Goal: Share content: Share content

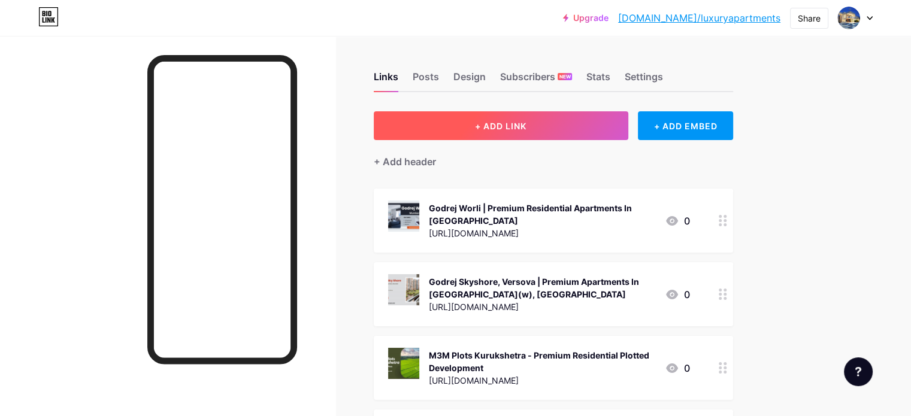
click at [580, 128] on button "+ ADD LINK" at bounding box center [501, 125] width 254 height 29
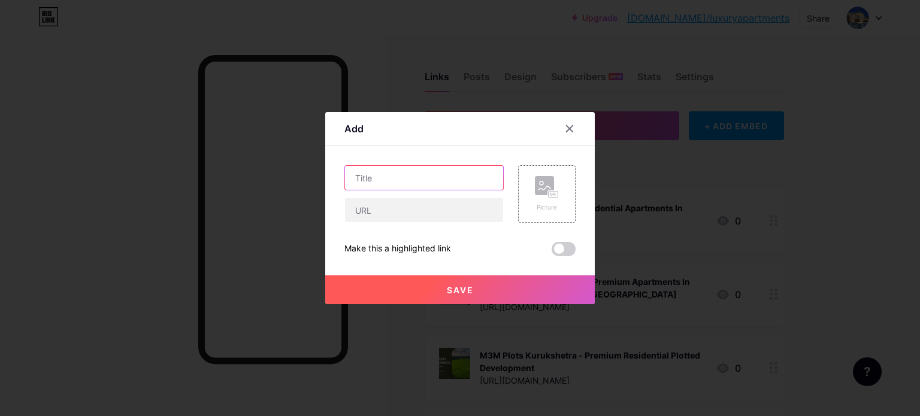
click at [388, 184] on input "text" at bounding box center [424, 178] width 158 height 24
paste input "[GEOGRAPHIC_DATA] - Opening doors to new beginnings"
type input "[GEOGRAPHIC_DATA] - Opening doors to new beginnings"
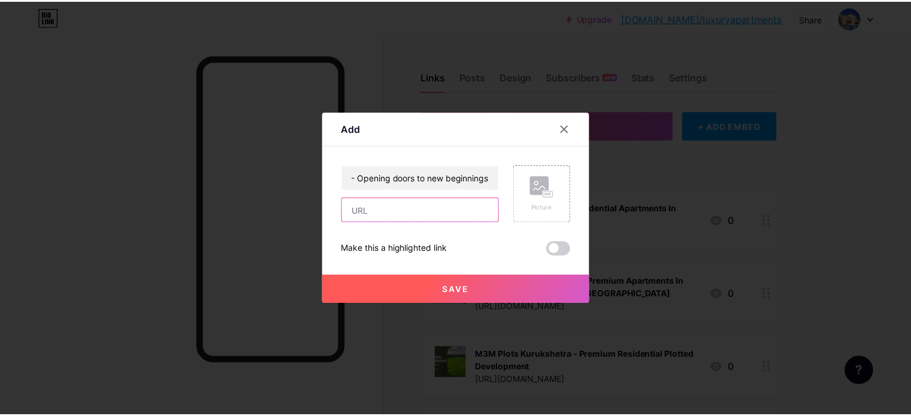
scroll to position [0, 0]
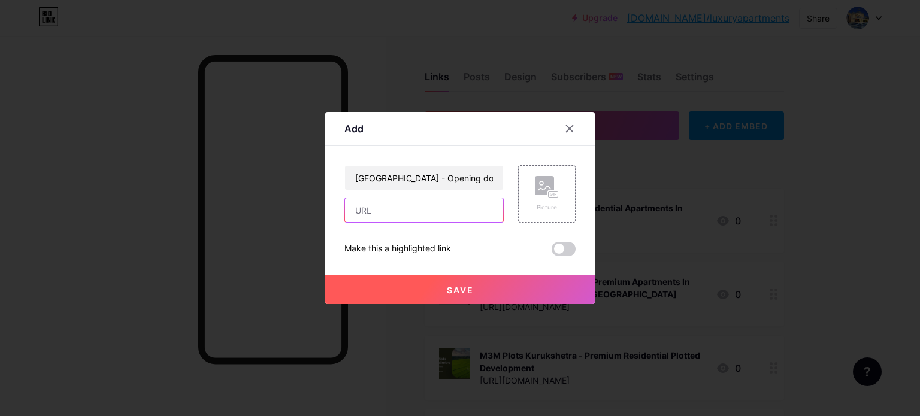
click at [397, 215] on input "text" at bounding box center [424, 210] width 158 height 24
drag, startPoint x: 383, startPoint y: 211, endPoint x: 398, endPoint y: 213, distance: 15.2
click at [383, 211] on input "text" at bounding box center [424, 210] width 158 height 24
paste input "[URL][DOMAIN_NAME]"
type input "[URL][DOMAIN_NAME]"
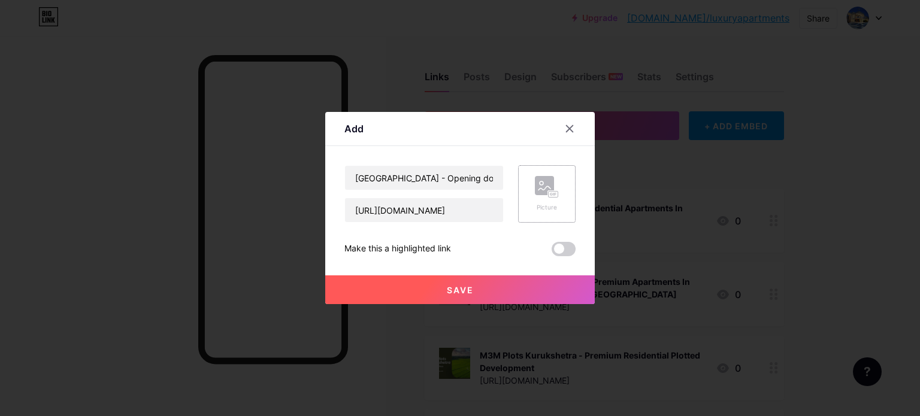
click at [549, 198] on div "Picture" at bounding box center [547, 194] width 24 height 36
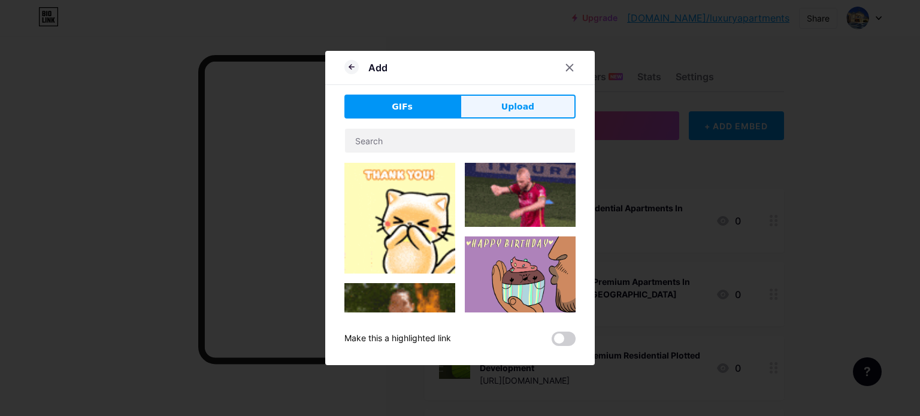
click at [513, 113] on button "Upload" at bounding box center [518, 107] width 116 height 24
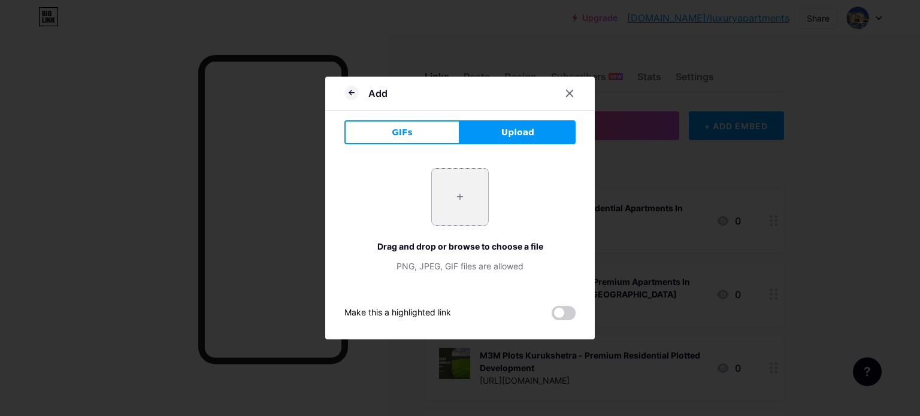
click at [457, 191] on input "file" at bounding box center [460, 197] width 56 height 56
type input "C:\fakepath\3.jpg"
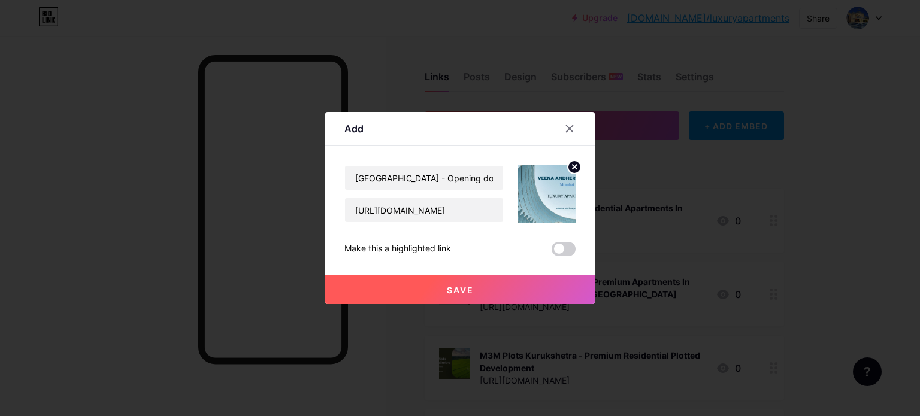
click at [467, 289] on span "Save" at bounding box center [460, 290] width 27 height 10
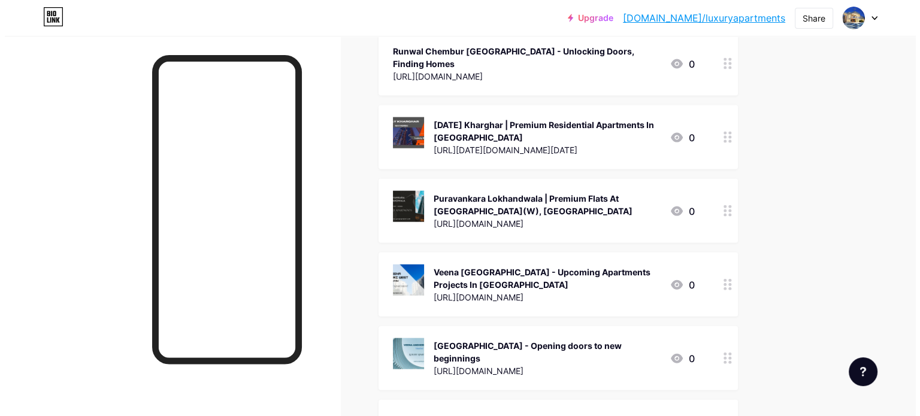
scroll to position [2658, 0]
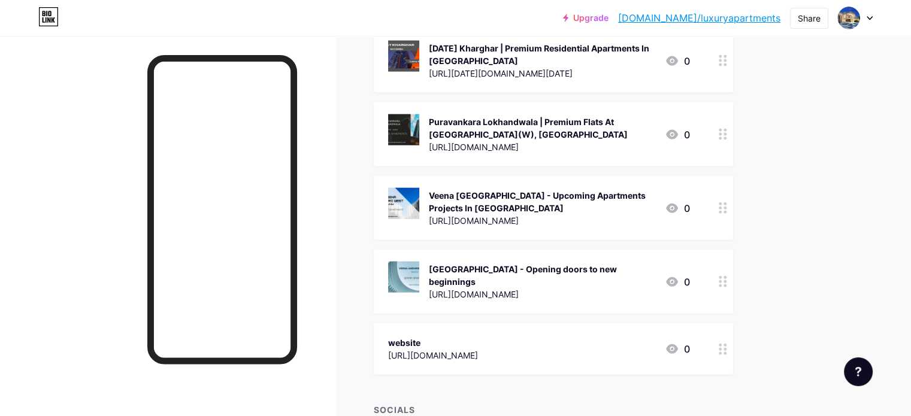
click at [652, 262] on div "[GEOGRAPHIC_DATA] - Opening doors to new beginnings [URL][DOMAIN_NAME]" at bounding box center [542, 282] width 226 height 40
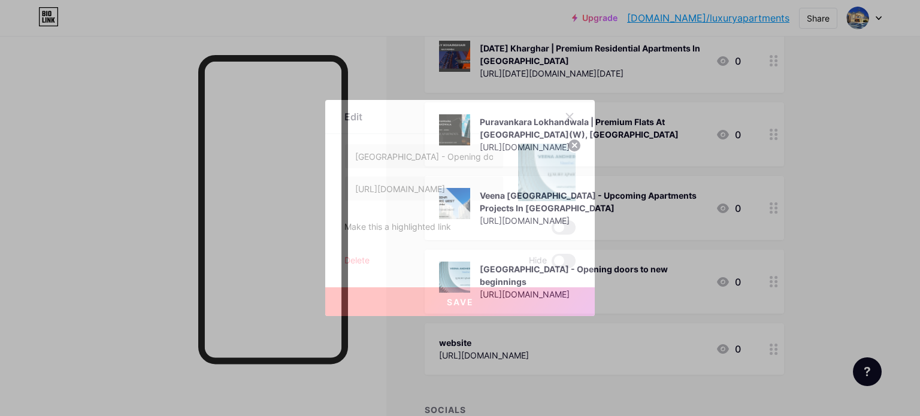
click at [572, 146] on icon at bounding box center [574, 145] width 4 height 4
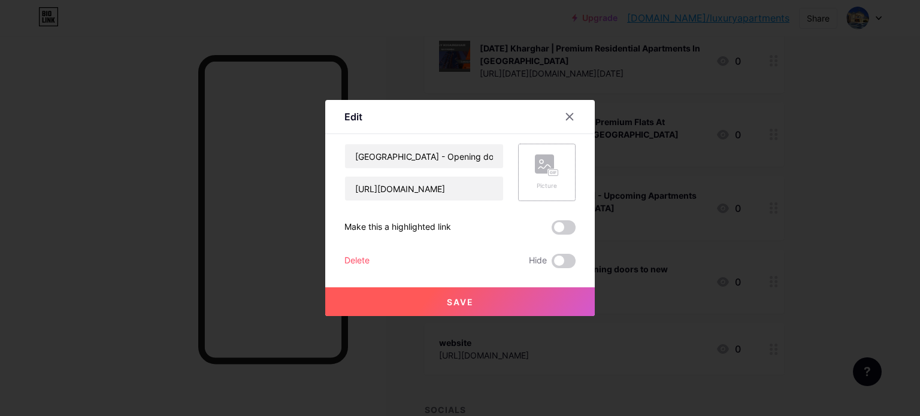
click at [480, 304] on button "Save" at bounding box center [459, 301] width 269 height 29
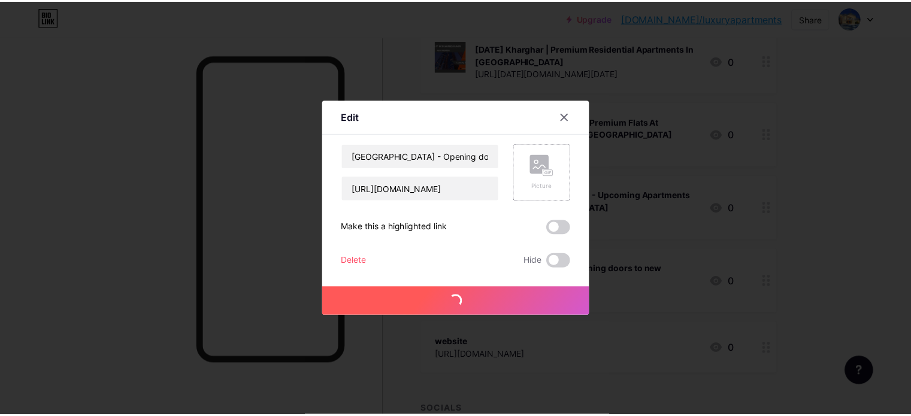
scroll to position [2646, 0]
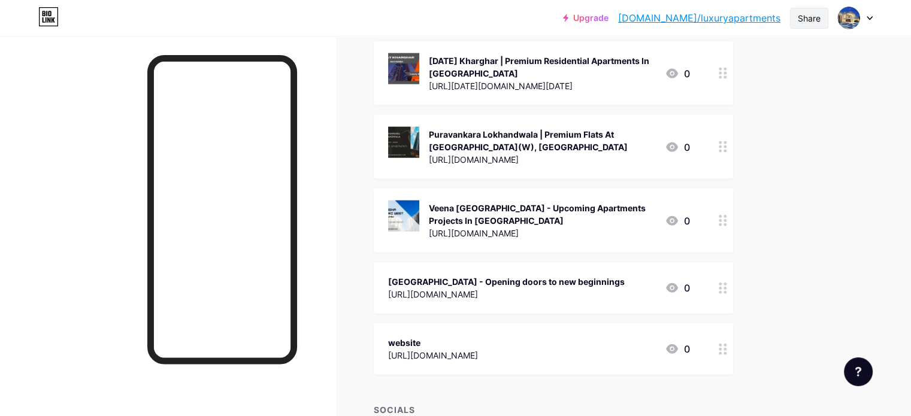
click at [815, 19] on div "Share" at bounding box center [809, 18] width 23 height 13
click at [750, 66] on div "Copy link" at bounding box center [738, 61] width 178 height 29
